Goal: Task Accomplishment & Management: Manage account settings

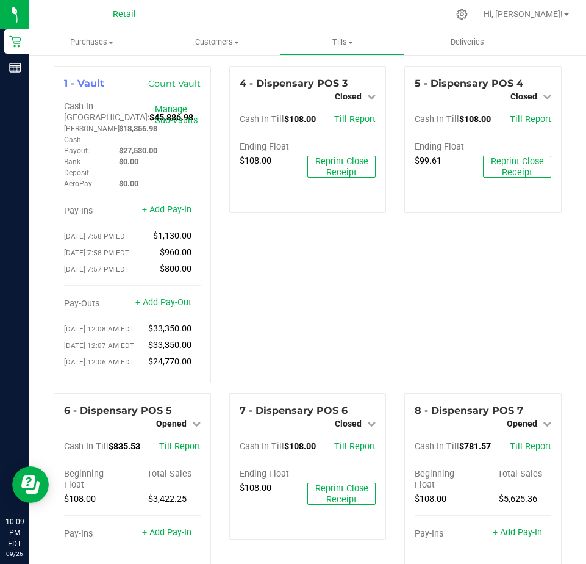
scroll to position [366, 0]
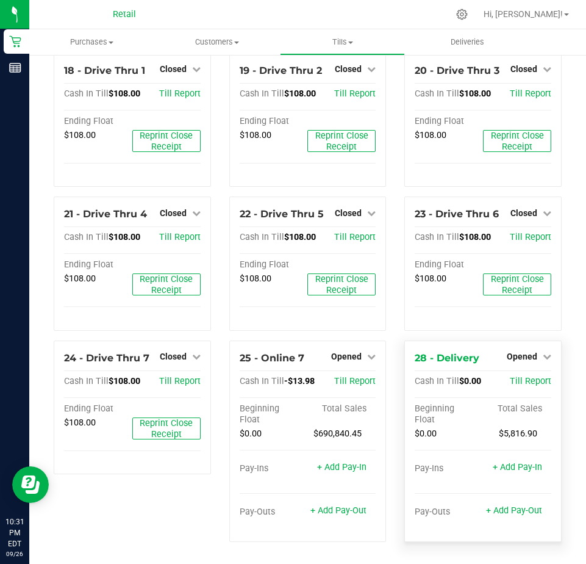
scroll to position [1264, 0]
click at [512, 354] on span "Opened" at bounding box center [522, 356] width 31 height 10
click at [507, 379] on link "Close Till" at bounding box center [523, 381] width 33 height 10
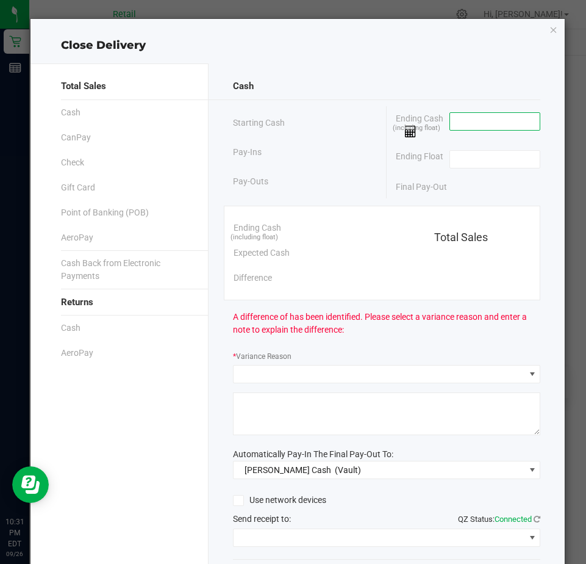
click at [450, 124] on input at bounding box center [495, 121] width 90 height 17
type input "$0.00"
click at [459, 153] on input at bounding box center [495, 159] width 90 height 17
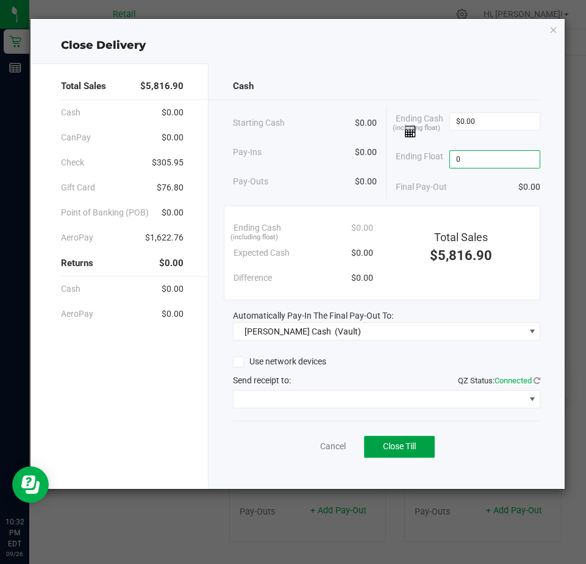
type input "$0.00"
click at [395, 444] on span "Close Till" at bounding box center [399, 446] width 33 height 10
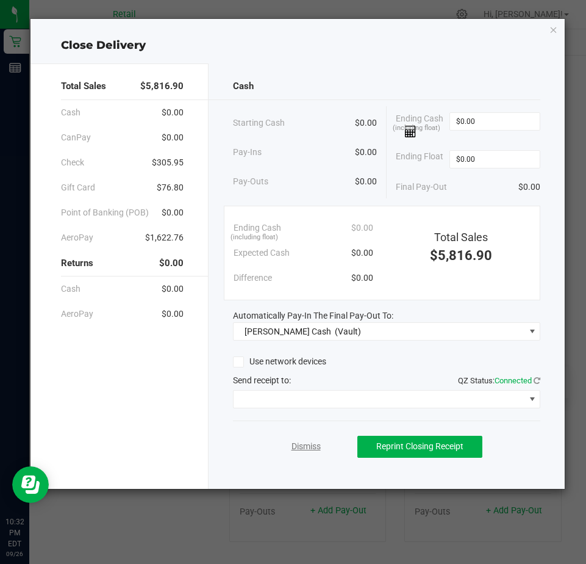
click at [300, 442] on link "Dismiss" at bounding box center [306, 446] width 29 height 13
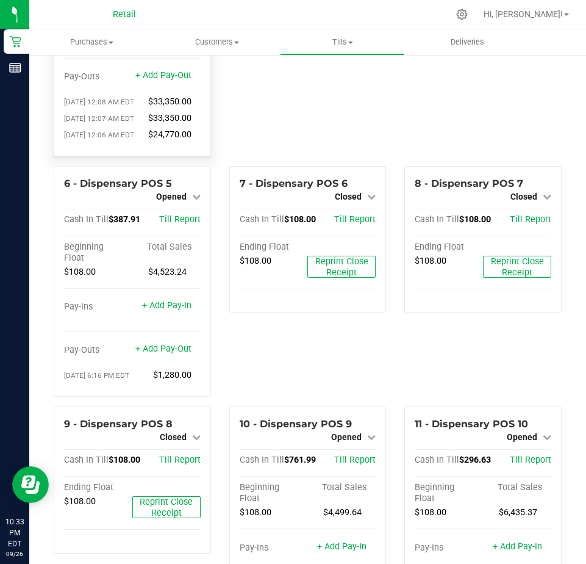
scroll to position [0, 0]
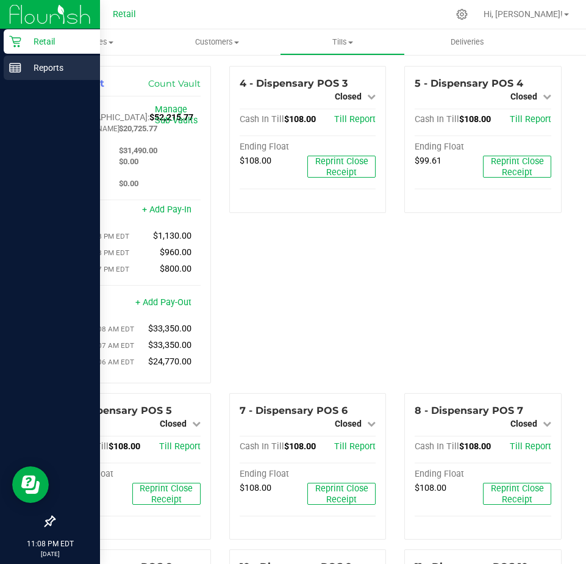
click at [18, 69] on icon at bounding box center [15, 68] width 12 height 12
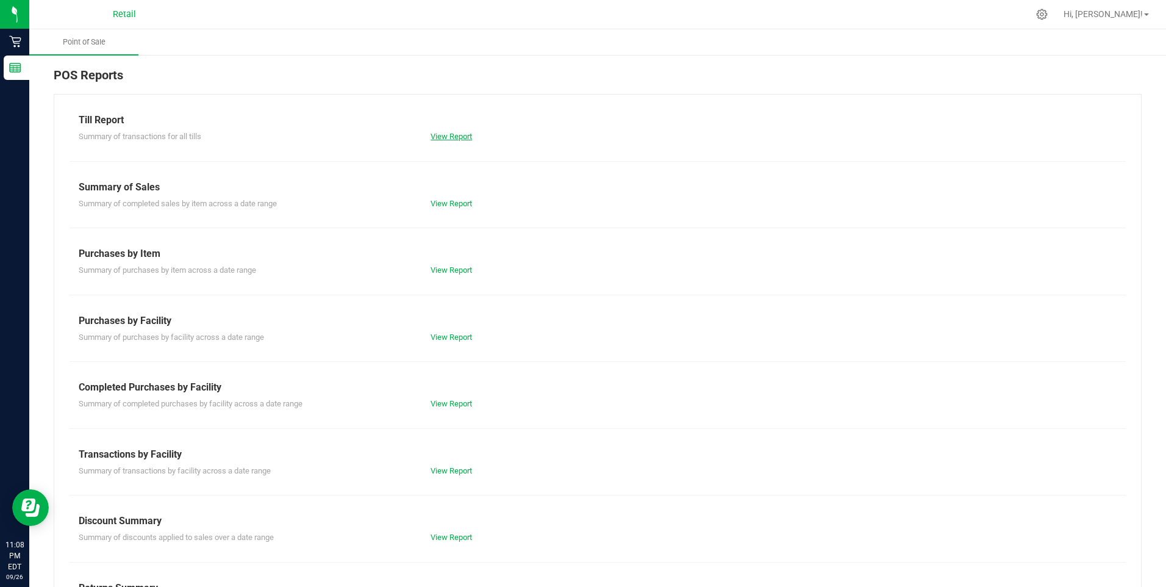
click at [454, 137] on link "View Report" at bounding box center [451, 136] width 41 height 9
